Goal: Task Accomplishment & Management: Use online tool/utility

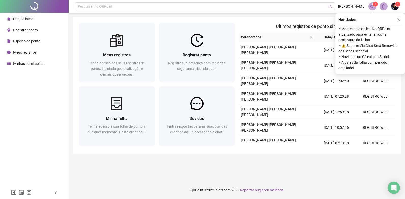
click at [204, 20] on div "Meus registros Tenha acesso aos seus registros [PERSON_NAME], incluindo geoloca…" at bounding box center [237, 85] width 329 height 137
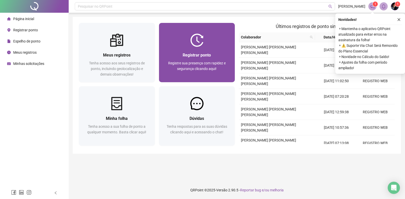
click at [209, 44] on div at bounding box center [197, 40] width 76 height 13
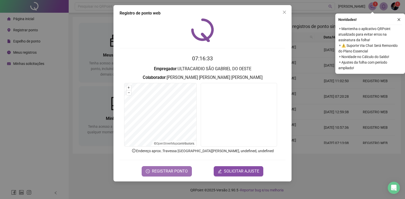
click at [174, 172] on span "REGISTRAR PONTO" at bounding box center [170, 171] width 36 height 6
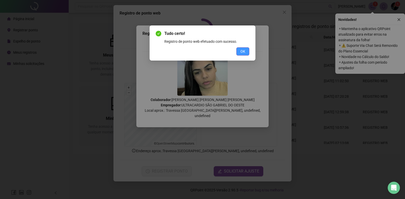
click at [246, 53] on button "OK" at bounding box center [243, 51] width 13 height 8
